Goal: Information Seeking & Learning: Learn about a topic

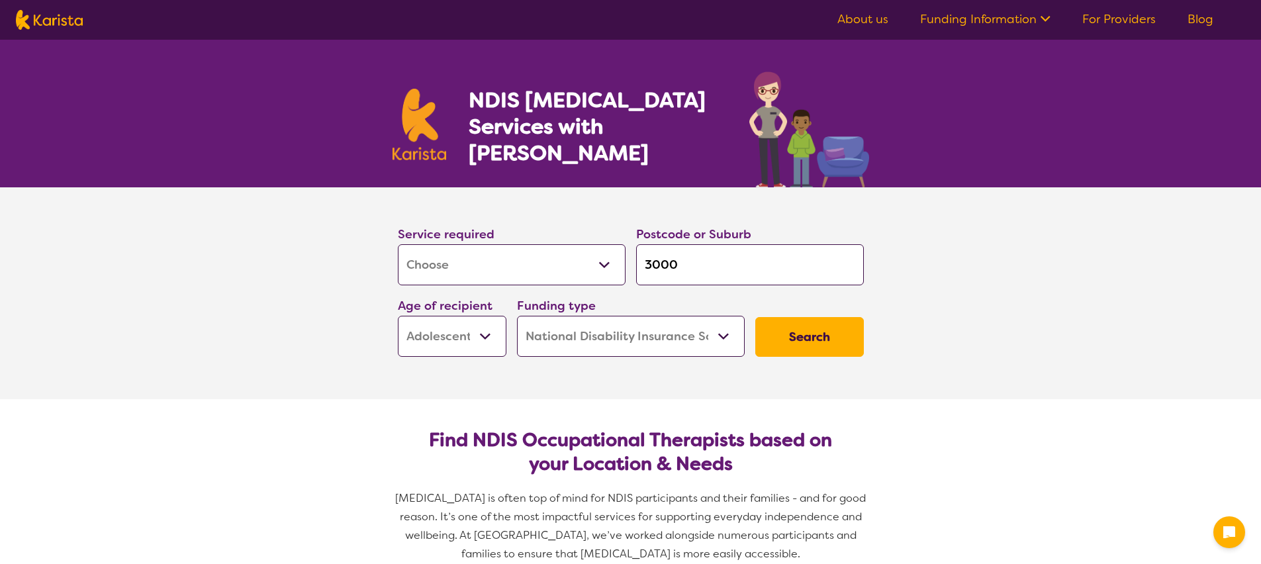
select select "[MEDICAL_DATA]"
select select "AS"
select select "NDIS"
select select "[MEDICAL_DATA]"
select select "AS"
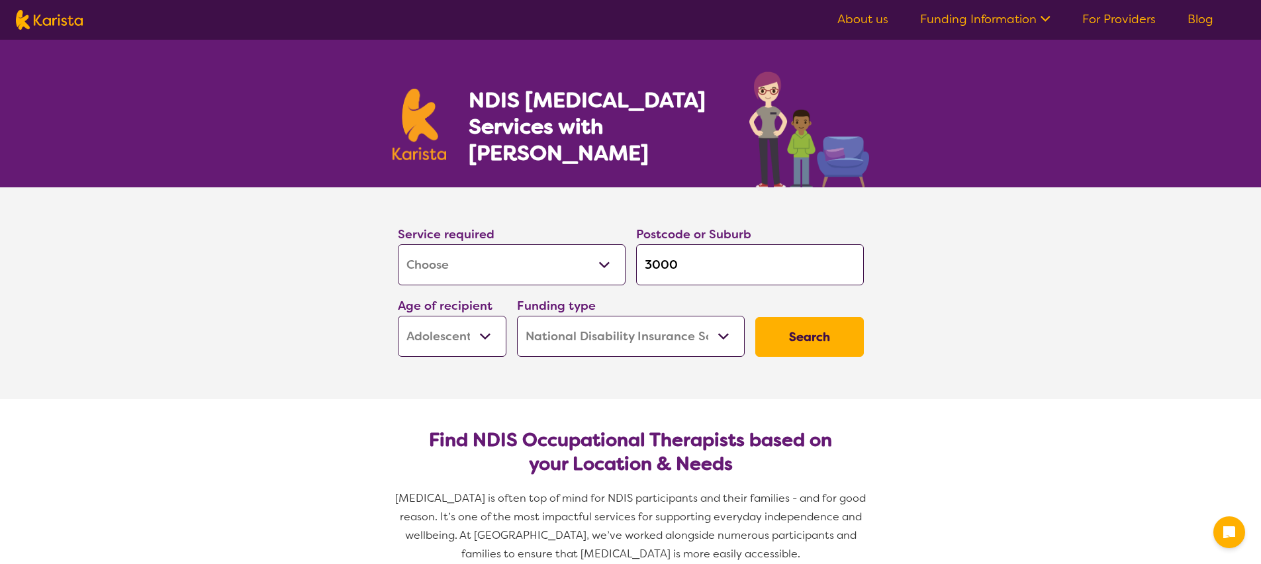
select select "NDIS"
drag, startPoint x: 717, startPoint y: 271, endPoint x: 565, endPoint y: 234, distance: 156.5
click at [563, 238] on div "Service required Allied Health Assistant Assessment (ADHD or Autism) Behaviour …" at bounding box center [630, 290] width 477 height 143
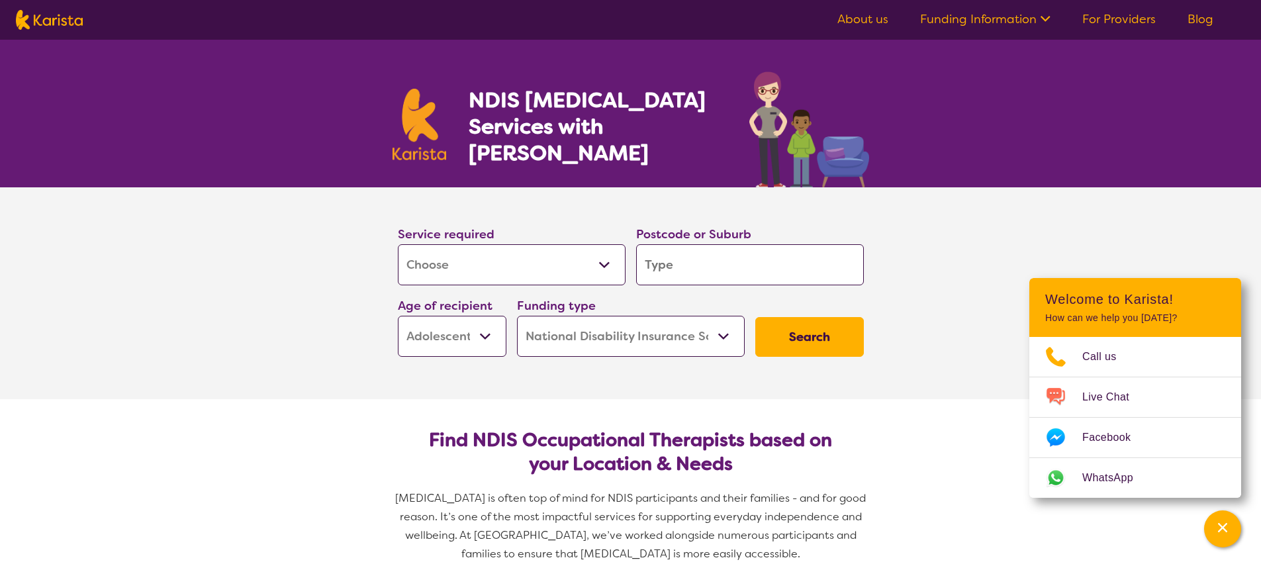
type input "t"
type input "tr"
type input "tru"
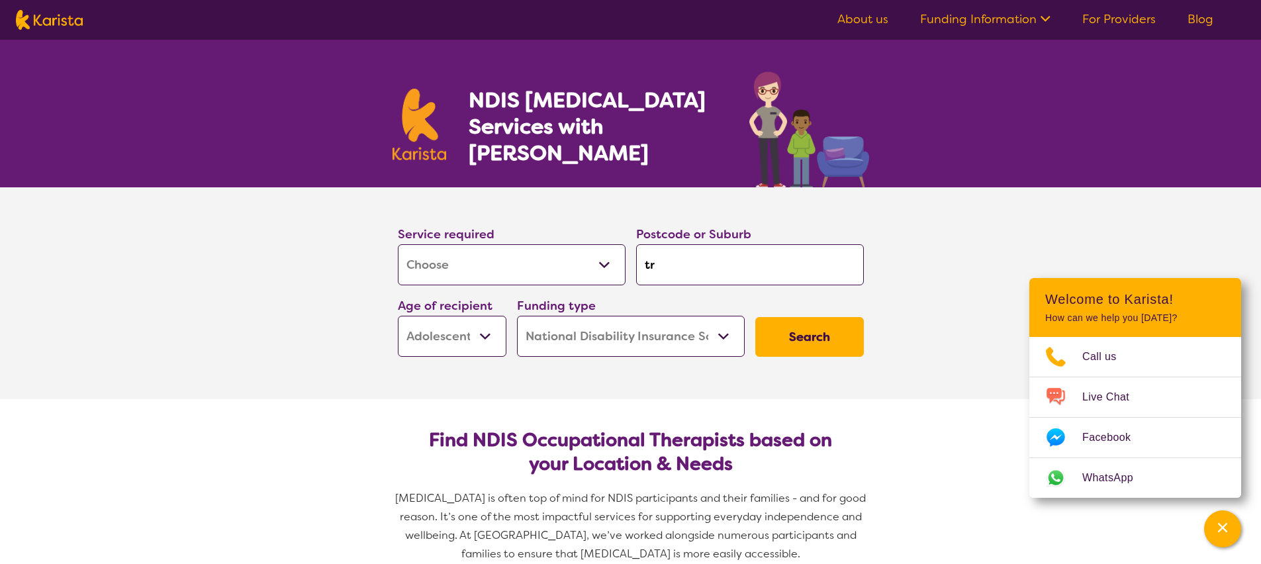
type input "tru"
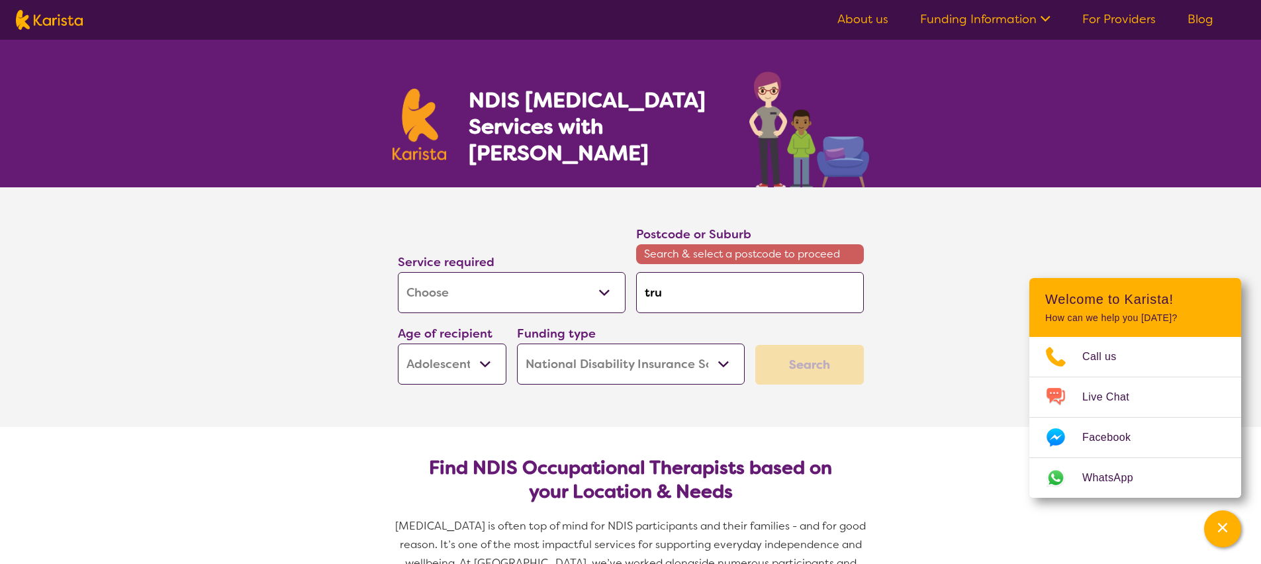
type input "trug"
type input "truga"
type input "trug"
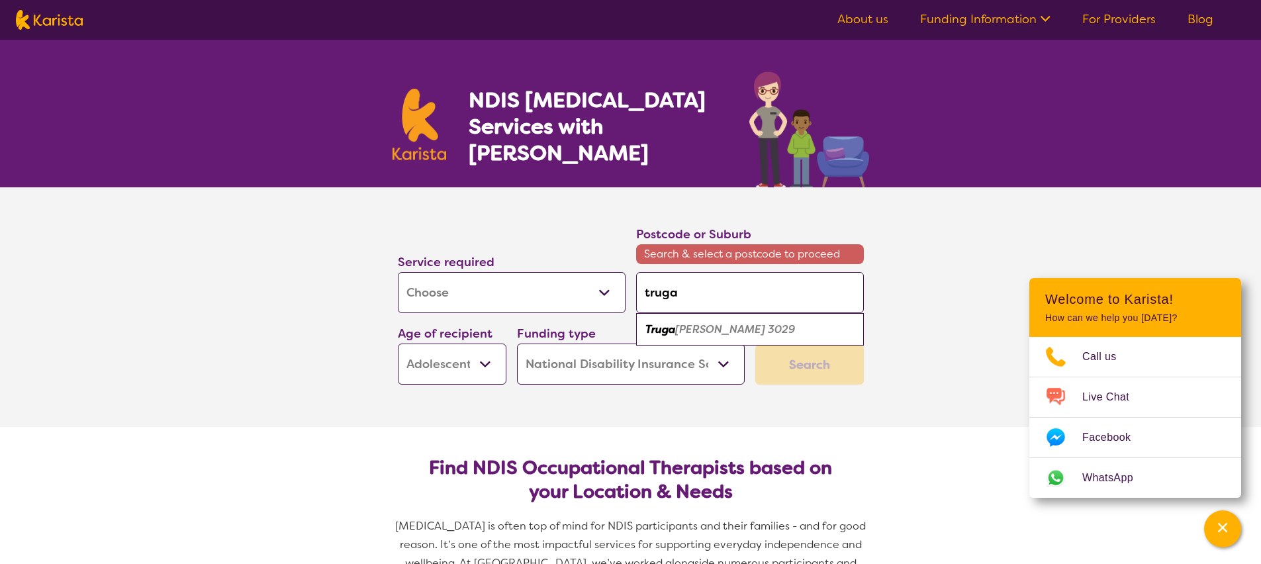
type input "trug"
type input "tru"
type input "tr"
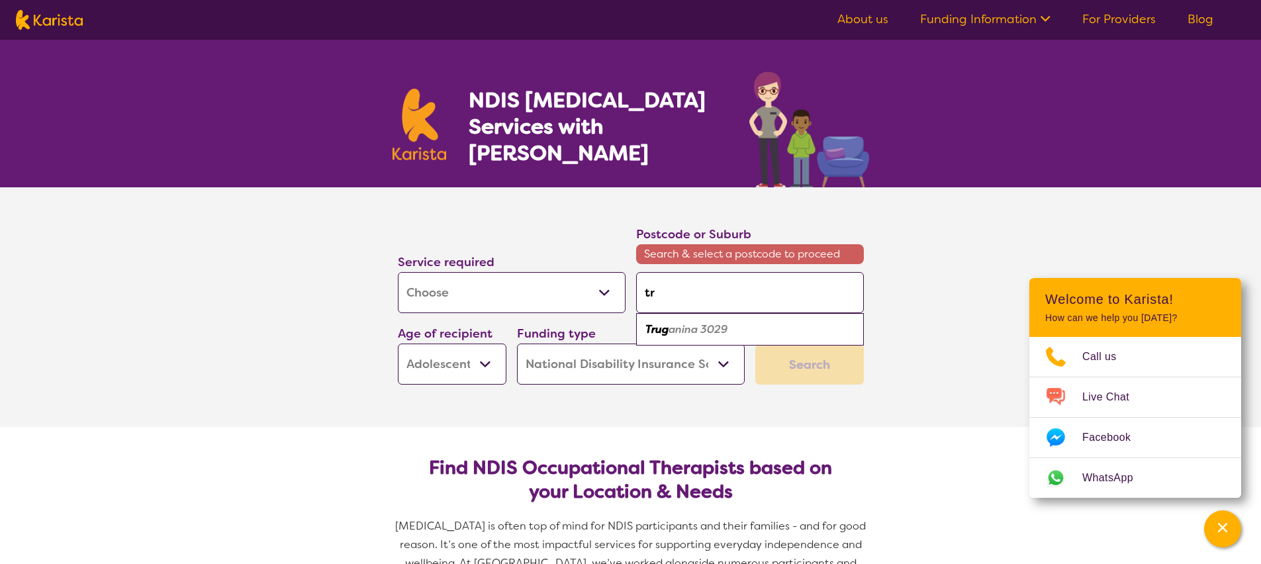
type input "t"
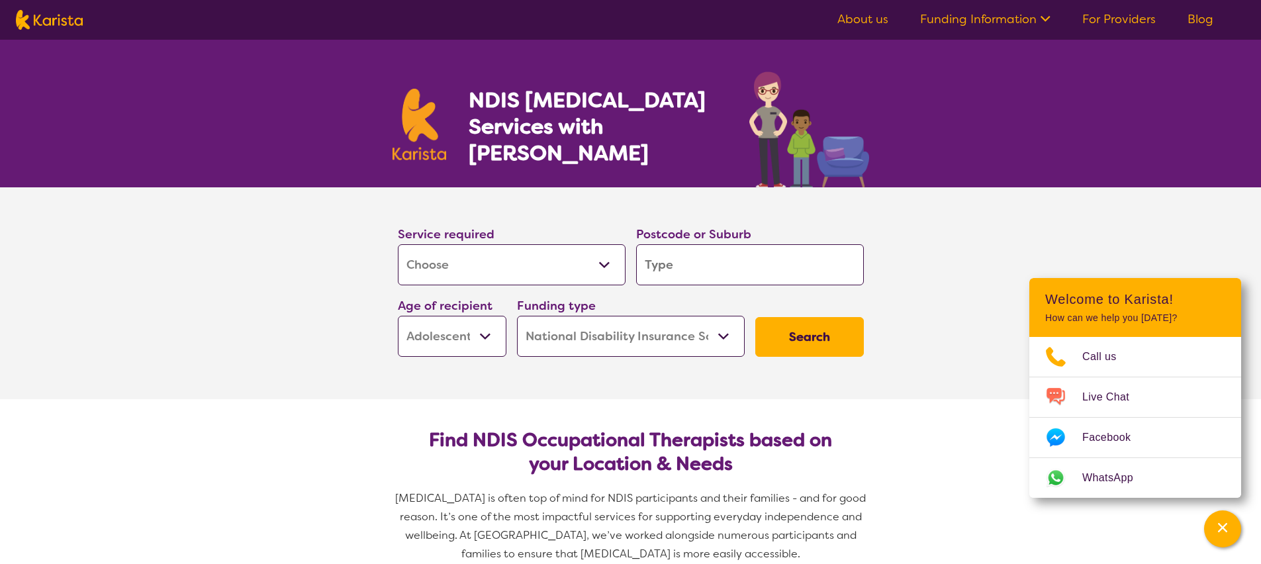
type input "3"
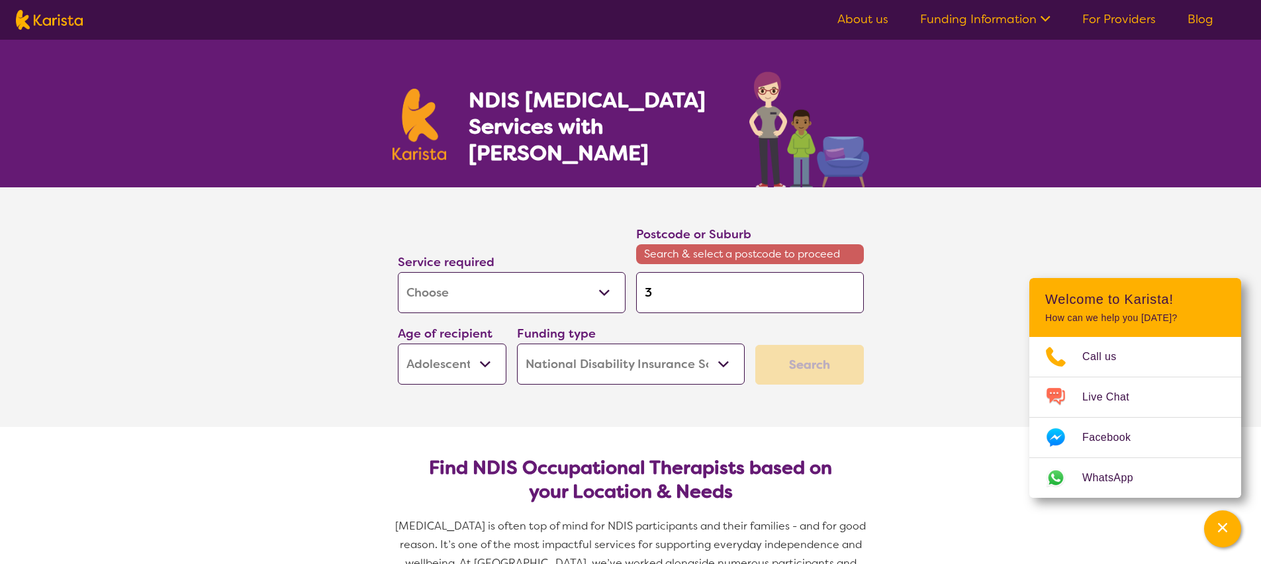
type input "30"
type input "302"
type input "3029"
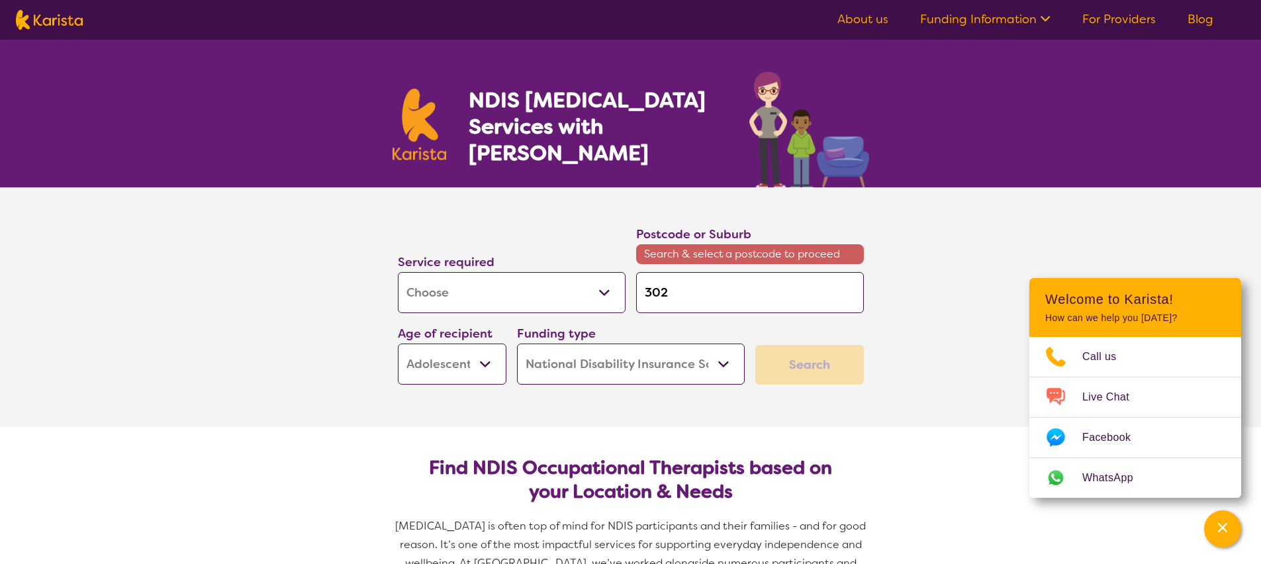
type input "3029"
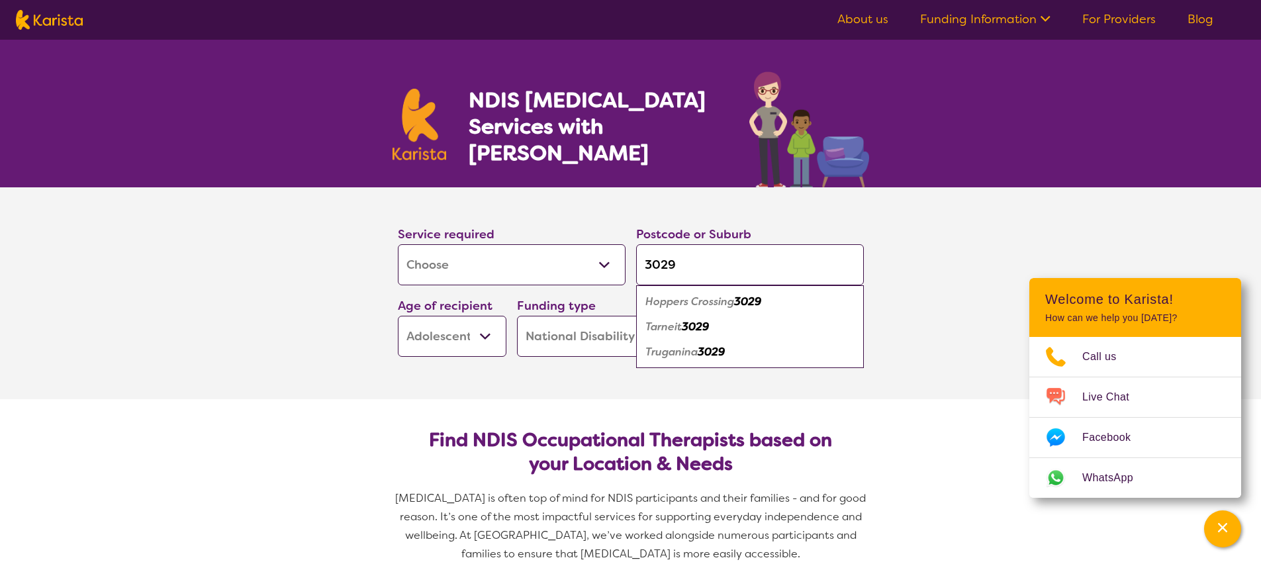
type input "302"
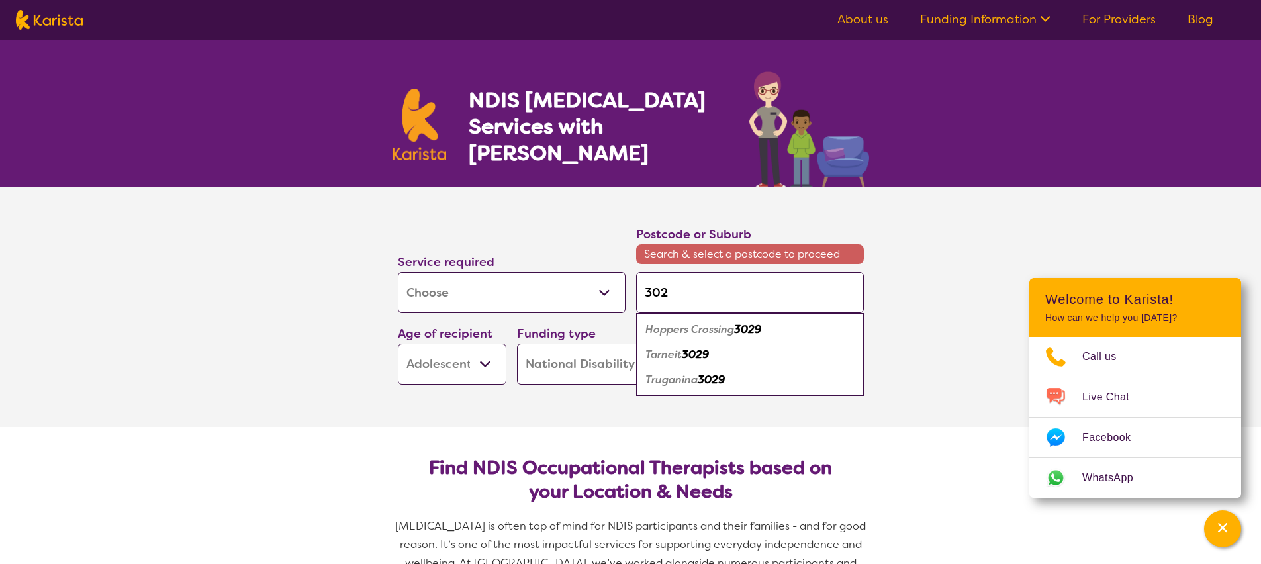
type input "30"
type input "3"
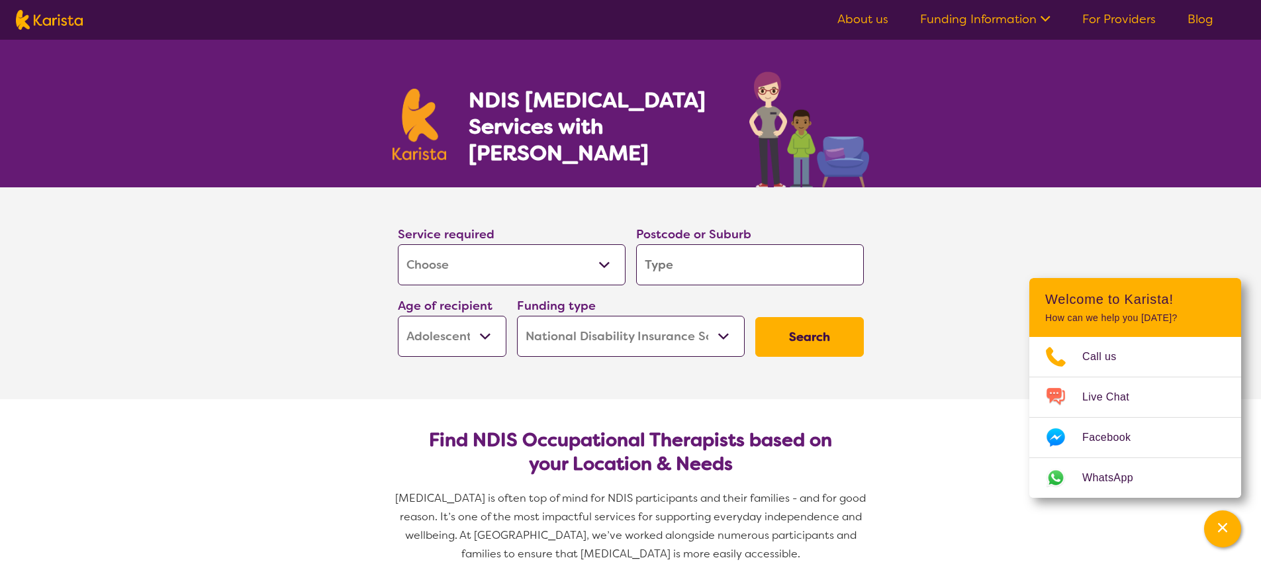
click at [73, 18] on img at bounding box center [49, 20] width 67 height 20
select select "[MEDICAL_DATA]"
select select "AS"
select select "NDIS"
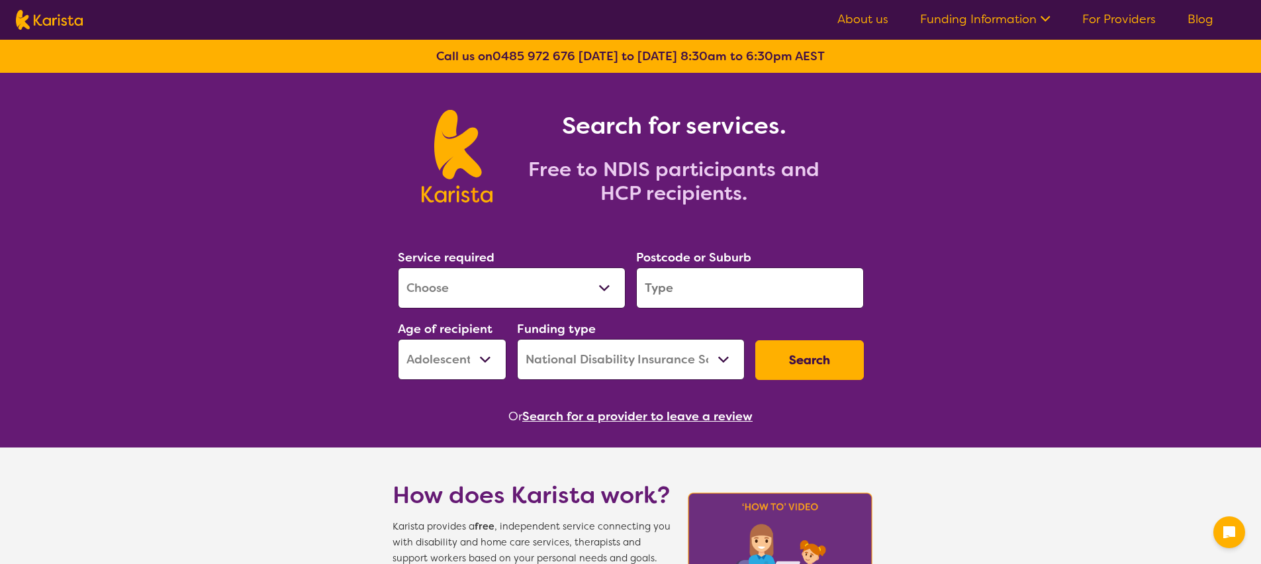
select select "[MEDICAL_DATA]"
select select "AS"
select select "NDIS"
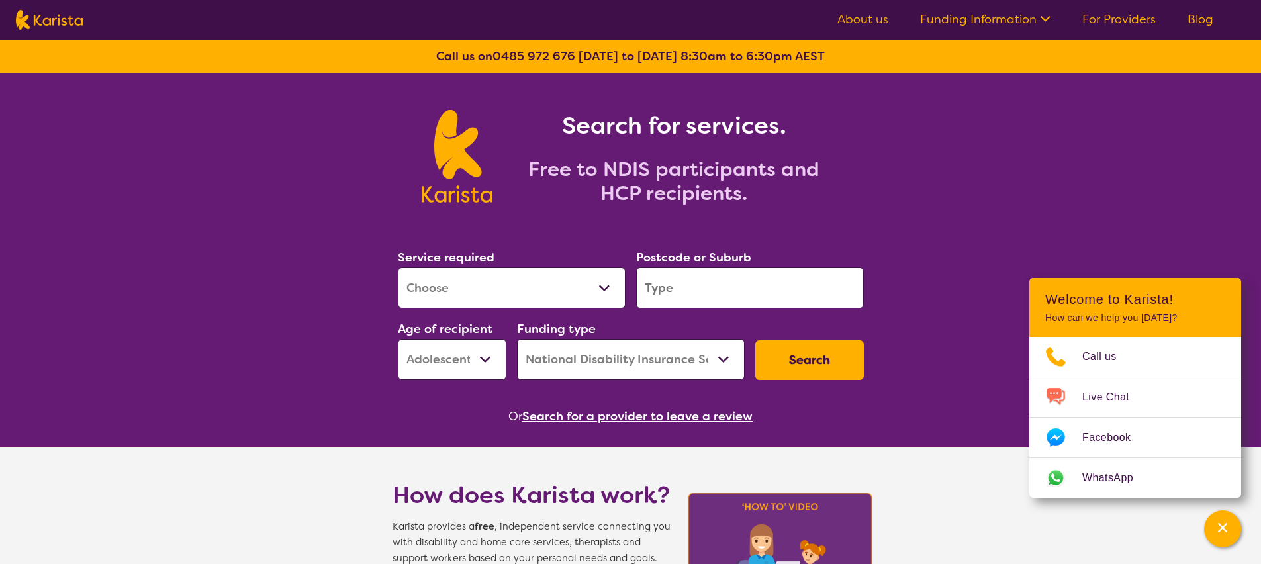
click at [534, 296] on select "Allied Health Assistant Assessment ([MEDICAL_DATA] or [MEDICAL_DATA]) Behaviour…" at bounding box center [512, 287] width 228 height 41
select select "[MEDICAL_DATA]"
click at [398, 267] on select "Allied Health Assistant Assessment ([MEDICAL_DATA] or [MEDICAL_DATA]) Behaviour…" at bounding box center [512, 287] width 228 height 41
click at [661, 302] on input "search" at bounding box center [750, 287] width 228 height 41
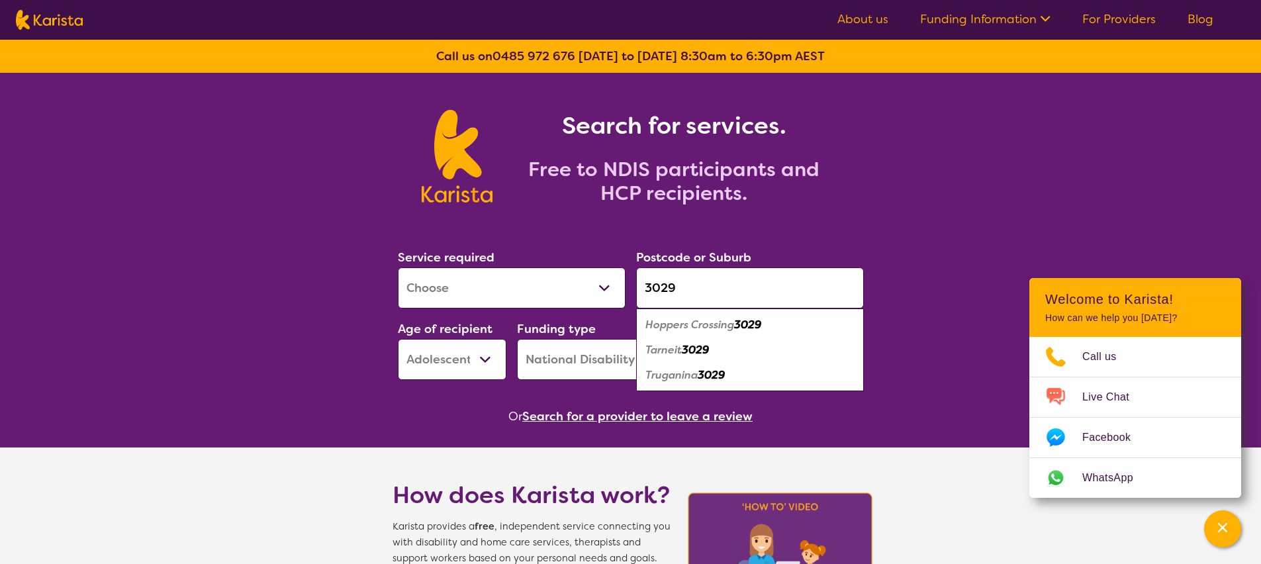
type input "3029"
click at [678, 347] on em "Tarneit" at bounding box center [663, 350] width 36 height 14
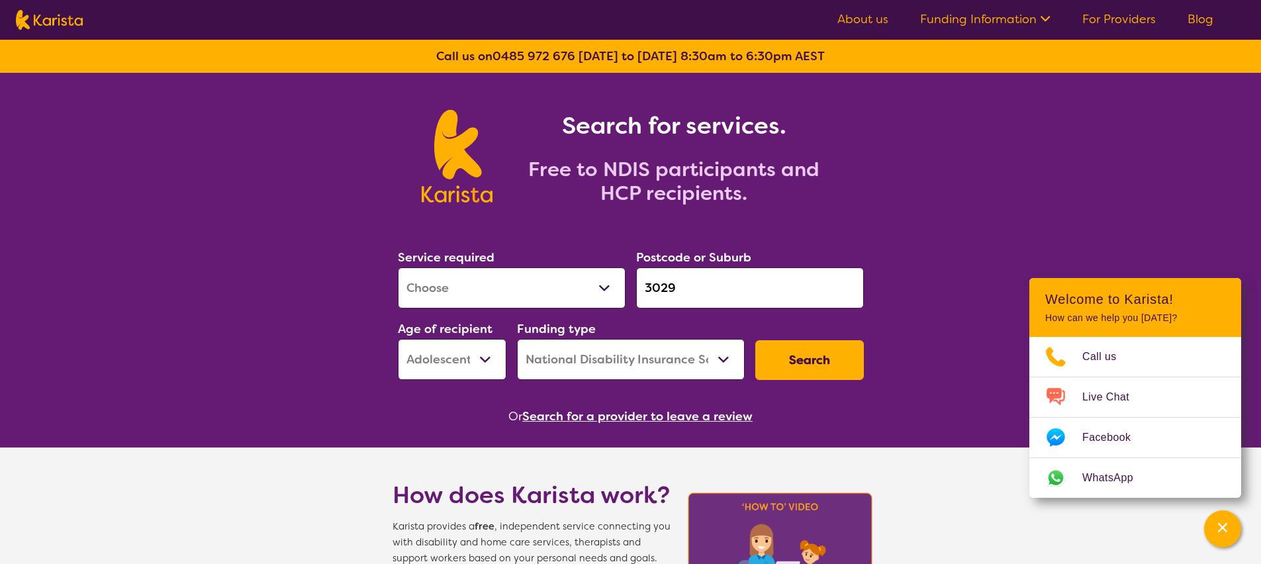
click at [415, 355] on select "Early Childhood - 0 to 9 Child - 10 to 11 Adolescent - 12 to 17 Adult - 18 to 6…" at bounding box center [452, 359] width 109 height 41
select select "CH"
click at [398, 339] on select "Early Childhood - 0 to 9 Child - 10 to 11 Adolescent - 12 to 17 Adult - 18 to 6…" at bounding box center [452, 359] width 109 height 41
click at [776, 355] on button "Search" at bounding box center [809, 360] width 109 height 40
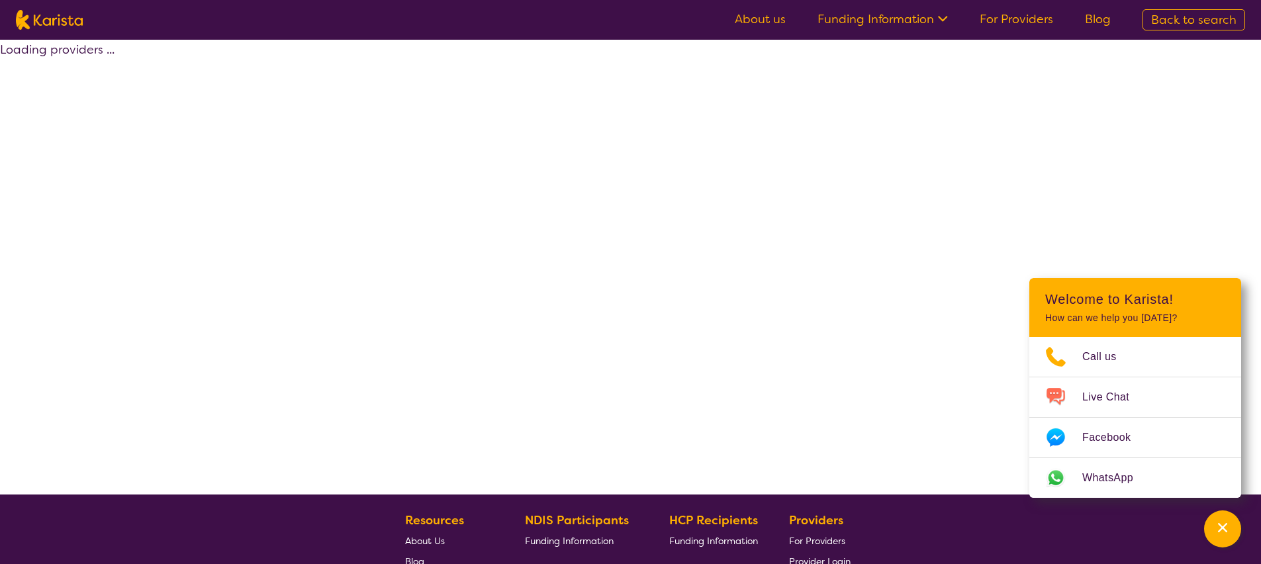
select select "by_score"
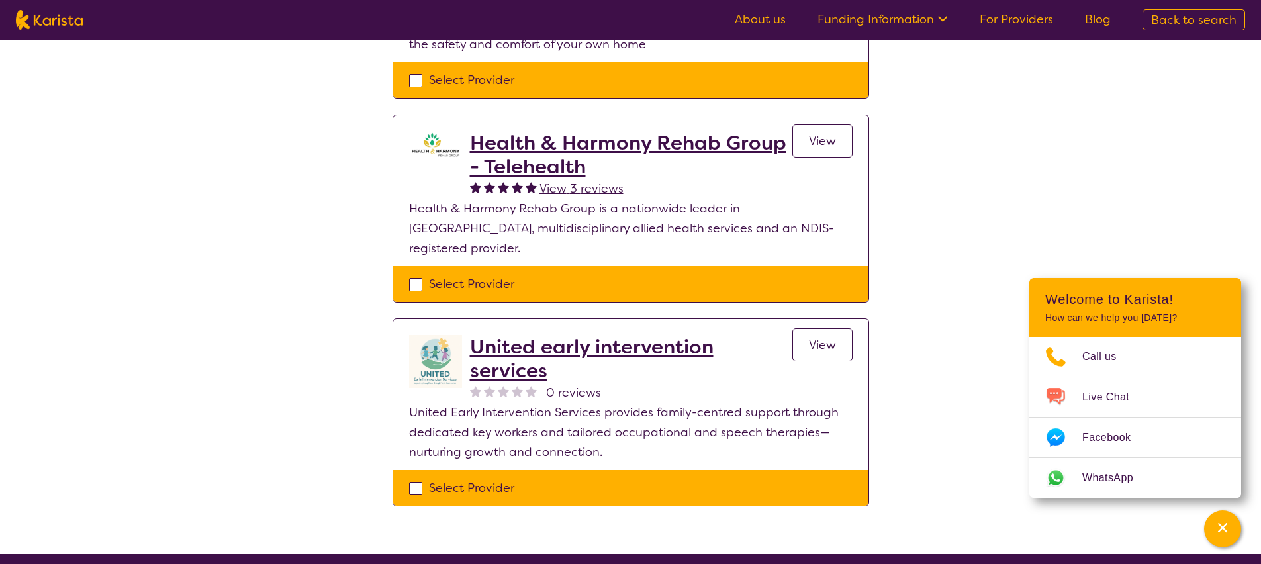
scroll to position [621, 0]
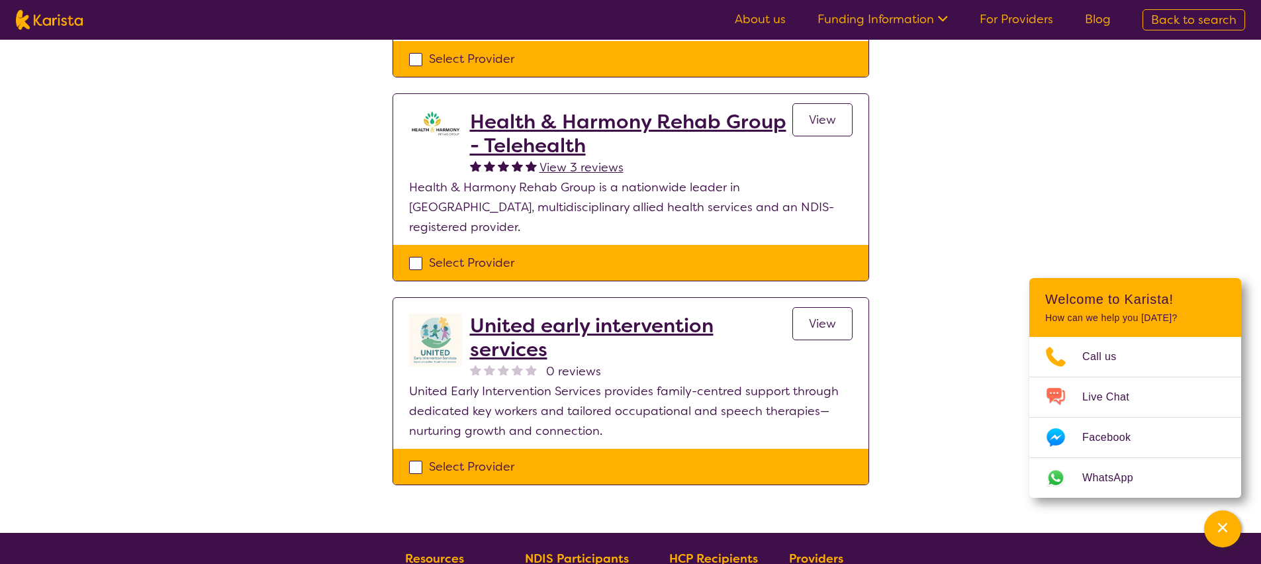
click at [76, 16] on img at bounding box center [49, 20] width 67 height 20
select select "[MEDICAL_DATA]"
select select "CH"
select select "NDIS"
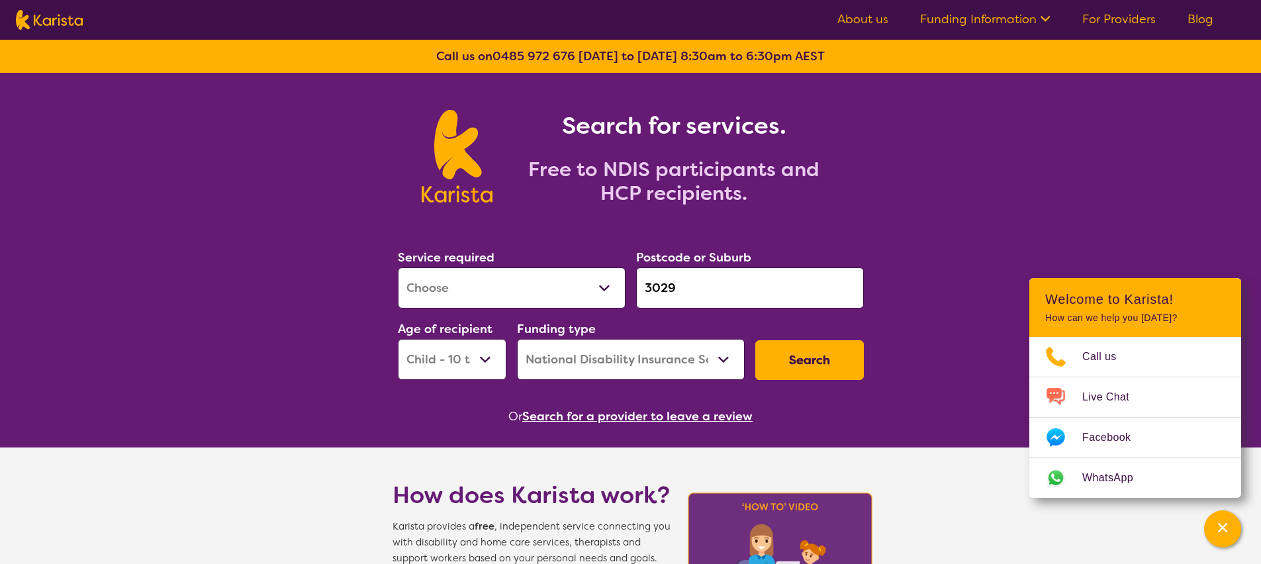
click at [486, 352] on select "Early Childhood - 0 to 9 Child - 10 to 11 Adolescent - 12 to 17 Adult - 18 to 6…" at bounding box center [452, 359] width 109 height 41
select select "[MEDICAL_DATA]"
select select "AS"
select select "NDIS"
